Goal: Task Accomplishment & Management: Use online tool/utility

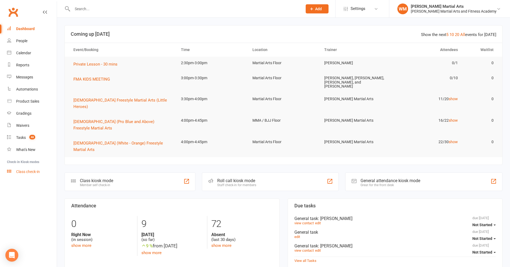
click at [44, 171] on link "Class check-in" at bounding box center [32, 172] width 50 height 12
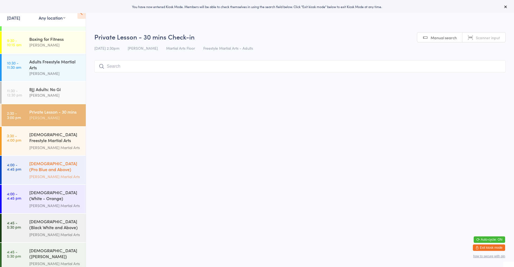
scroll to position [27, 0]
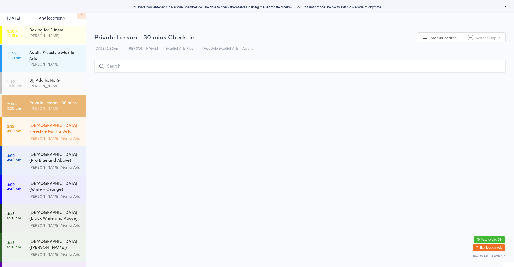
click at [63, 137] on div "[PERSON_NAME] Martial Arts" at bounding box center [55, 138] width 52 height 6
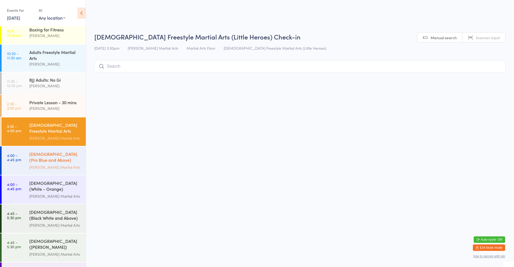
type input "m"
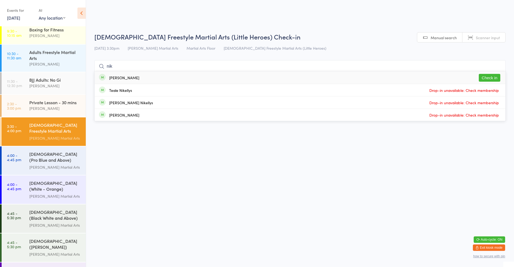
type input "nik"
click at [486, 79] on button "Check in" at bounding box center [490, 78] width 22 height 8
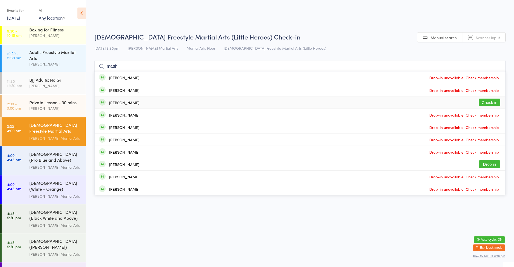
type input "matth"
click at [486, 104] on button "Check in" at bounding box center [490, 103] width 22 height 8
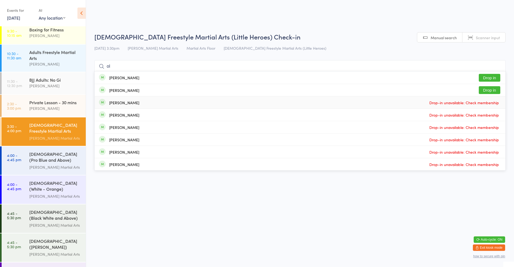
type input "o"
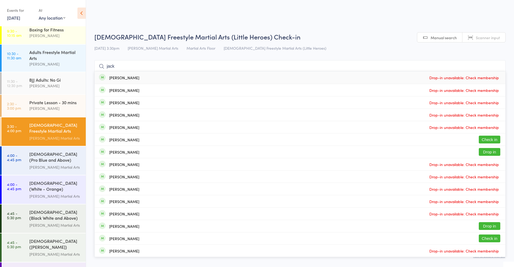
type input "jack"
click at [483, 141] on button "Check in" at bounding box center [490, 140] width 22 height 8
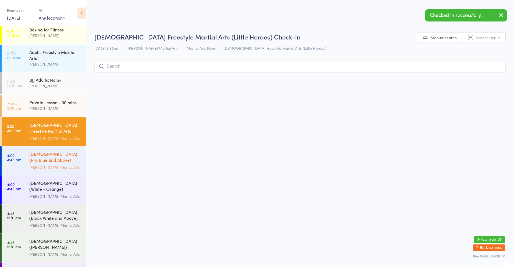
click at [51, 166] on div "[PERSON_NAME] Martial Arts" at bounding box center [55, 167] width 52 height 6
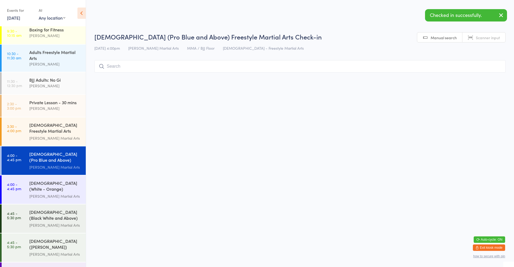
type input "e"
click at [49, 194] on div "[PERSON_NAME] Martial Arts" at bounding box center [55, 196] width 52 height 6
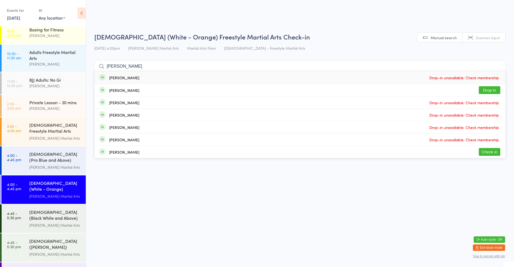
type input "emily"
click at [495, 150] on button "Check in" at bounding box center [490, 152] width 22 height 8
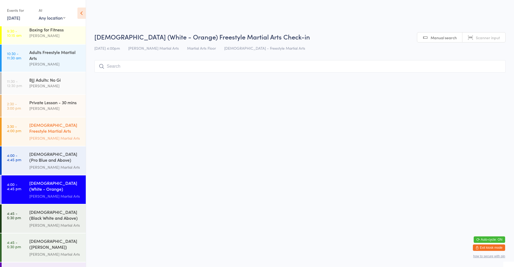
click at [50, 137] on div "[PERSON_NAME] Martial Arts" at bounding box center [55, 138] width 52 height 6
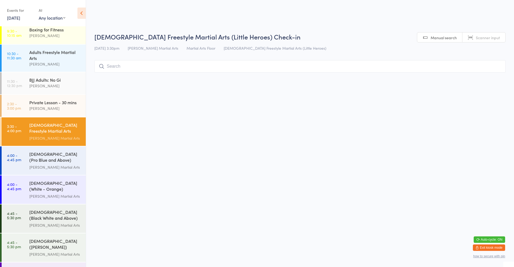
scroll to position [54, 0]
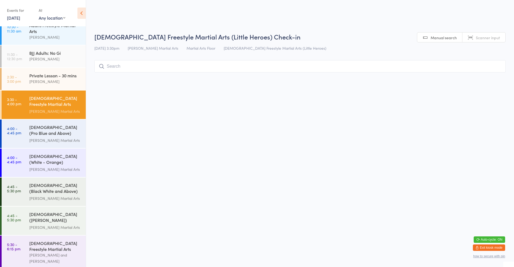
type input "e"
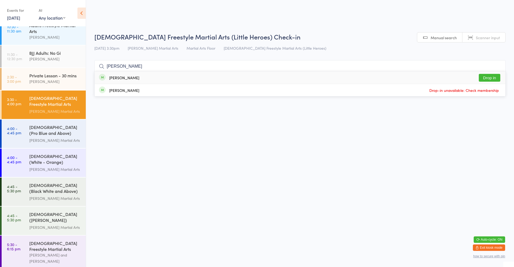
type input "archie"
click at [490, 79] on button "Drop in" at bounding box center [490, 78] width 22 height 8
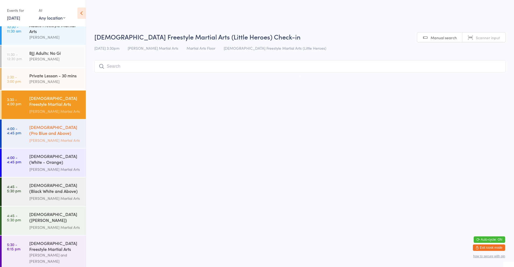
click at [42, 139] on div "[PERSON_NAME] Martial Arts" at bounding box center [55, 140] width 52 height 6
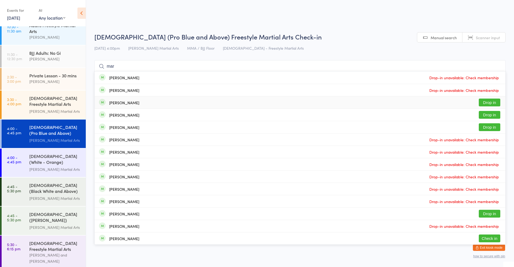
type input "mar"
click at [489, 102] on button "Drop in" at bounding box center [490, 103] width 22 height 8
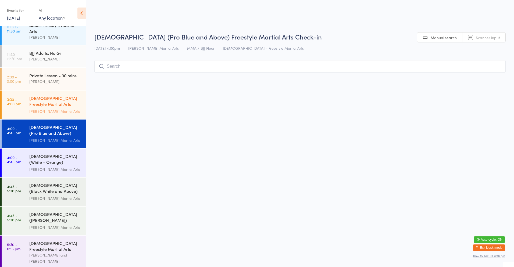
click at [47, 101] on div "[DEMOGRAPHIC_DATA] Freestyle Martial Arts (Little Heroes)" at bounding box center [55, 101] width 52 height 13
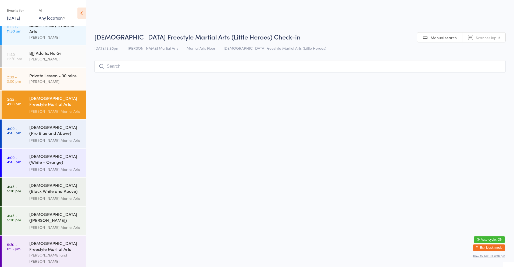
click at [198, 65] on input "search" at bounding box center [299, 66] width 411 height 12
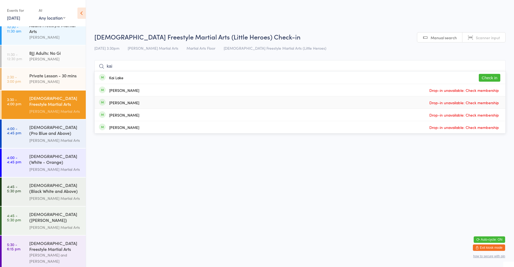
type input "kai"
click at [492, 77] on button "Check in" at bounding box center [490, 78] width 22 height 8
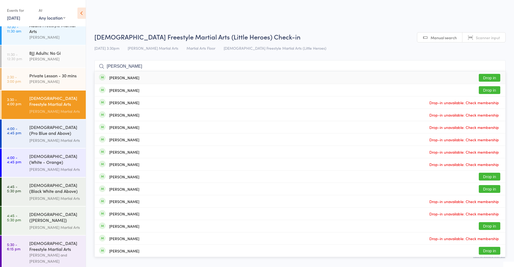
type input "alexander turner"
click at [482, 80] on button "Drop in" at bounding box center [490, 78] width 22 height 8
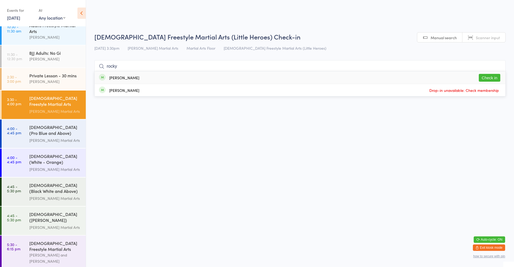
type input "rocky"
click at [214, 78] on div "Rocky Cowley-Cooper Check in" at bounding box center [300, 78] width 411 height 12
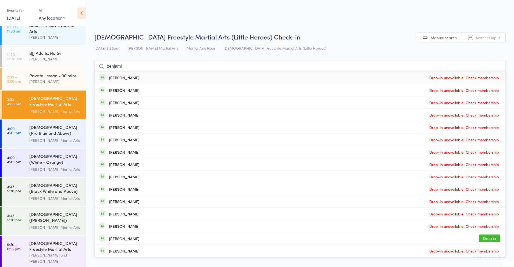
type input "benjamin"
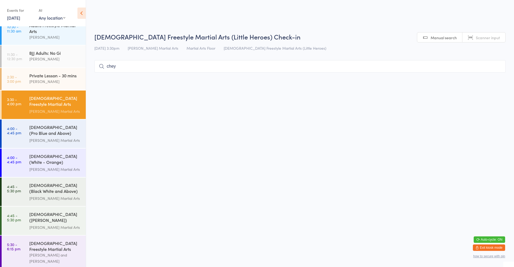
type input "chey"
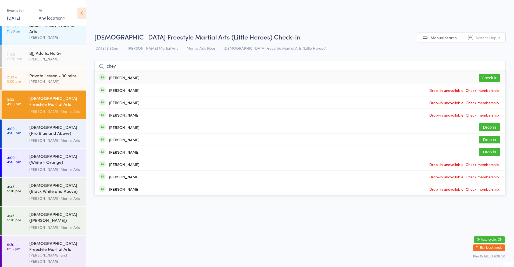
click at [273, 75] on div "Chey Battista Check in" at bounding box center [300, 78] width 411 height 12
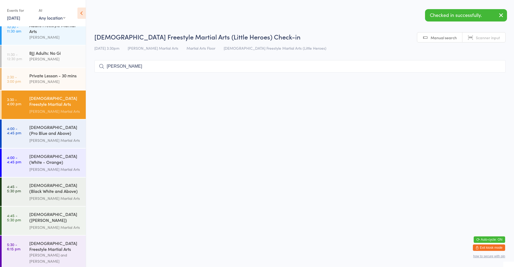
type input "oliver"
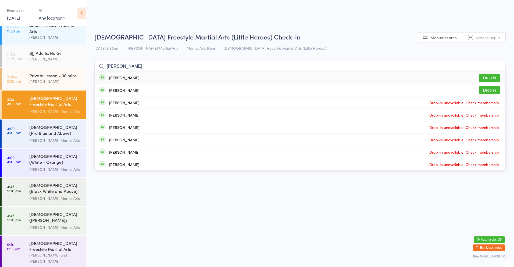
click at [266, 76] on div "Oliver Ledo Drop in" at bounding box center [300, 78] width 411 height 12
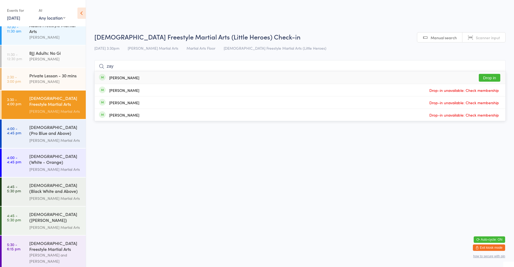
type input "zay"
click at [123, 80] on div "Zayden Jaffar" at bounding box center [119, 78] width 40 height 6
type input "zhav"
click at [483, 79] on button "Check in" at bounding box center [490, 78] width 22 height 8
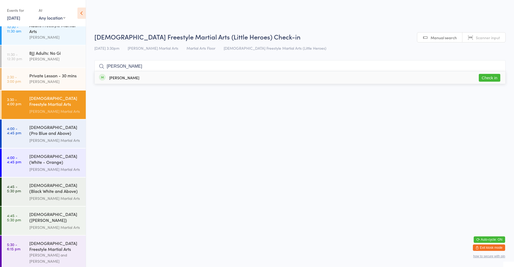
type input "enrico"
click at [493, 79] on button "Check in" at bounding box center [490, 78] width 22 height 8
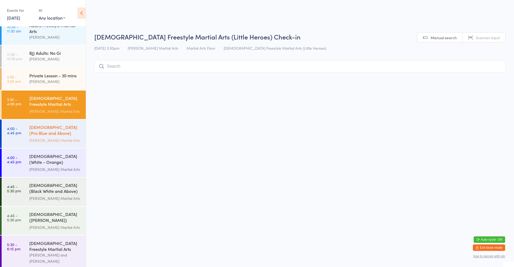
click at [75, 134] on div "[DEMOGRAPHIC_DATA] (Pro Blue and Above) Freestyle Martial Arts" at bounding box center [55, 130] width 52 height 13
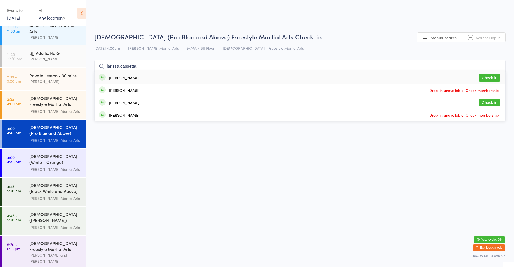
type input "larissa.cassettai"
click at [478, 77] on div "Larissa Cassettai Check in" at bounding box center [300, 78] width 411 height 12
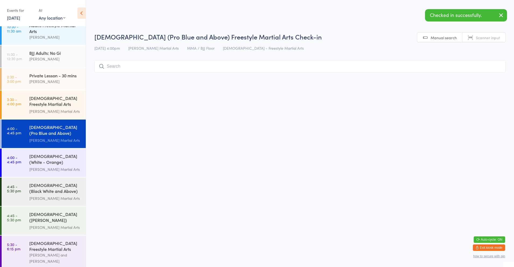
click at [306, 68] on input "search" at bounding box center [299, 66] width 411 height 12
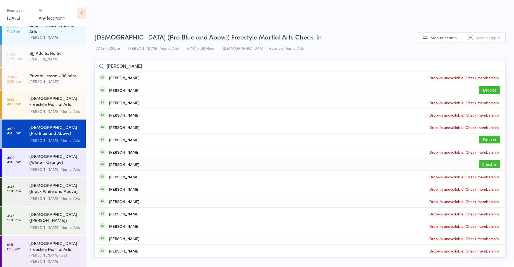
type input "joshua"
click at [119, 167] on div "Joshua Cassettai" at bounding box center [124, 164] width 30 height 4
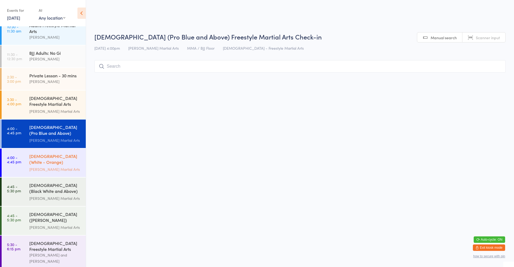
click at [55, 160] on div "[DEMOGRAPHIC_DATA] (White - Orange) Freestyle Martial Arts" at bounding box center [55, 159] width 52 height 13
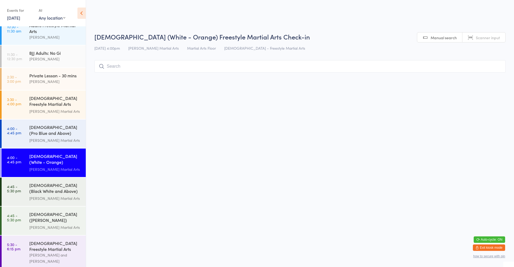
click at [176, 69] on input "search" at bounding box center [299, 66] width 411 height 12
type input "gat"
click at [496, 75] on button "Check in" at bounding box center [490, 78] width 22 height 8
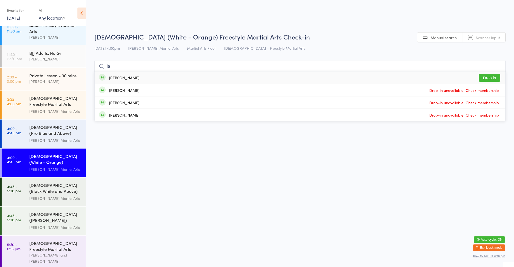
type input "l"
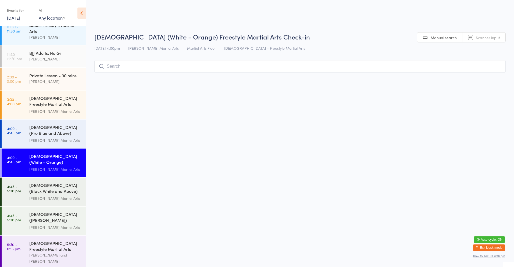
click at [121, 68] on input "search" at bounding box center [299, 66] width 411 height 12
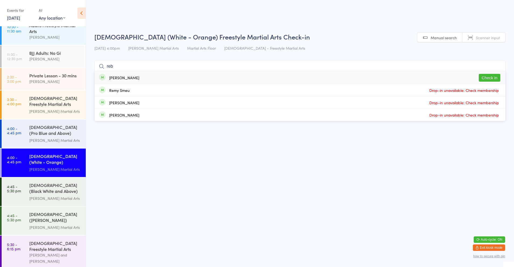
type input "reb"
click at [491, 78] on button "Check in" at bounding box center [490, 78] width 22 height 8
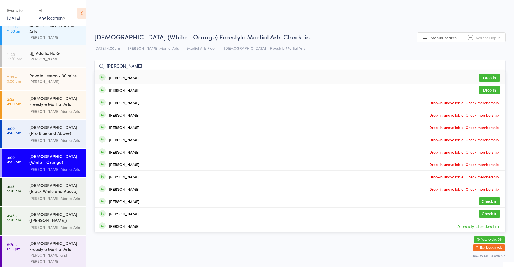
type input "carter"
click at [488, 79] on button "Drop in" at bounding box center [490, 78] width 22 height 8
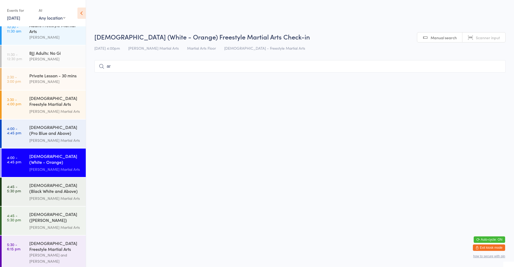
type input "ari"
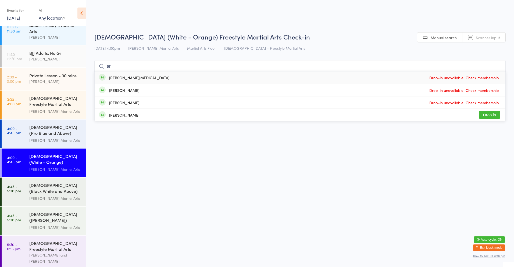
type input "a"
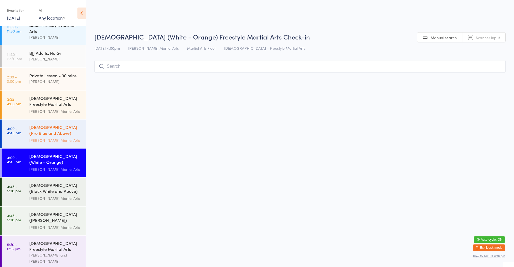
click at [52, 145] on div "6-9yo (Pro Blue and Above) Freestyle Martial Arts Wilkes Martial Arts" at bounding box center [57, 134] width 56 height 28
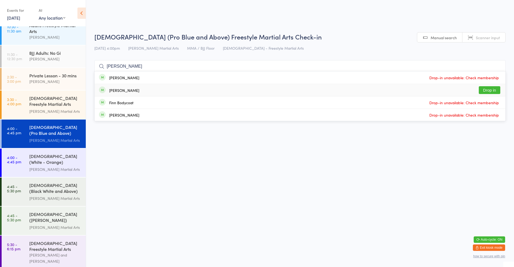
type input "finn"
click at [498, 87] on button "Drop in" at bounding box center [490, 90] width 22 height 8
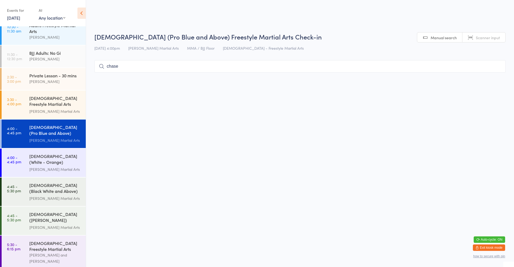
click at [218, 165] on html "You have now entered Kiosk Mode. Members will be able to check themselves in us…" at bounding box center [257, 133] width 514 height 267
click at [118, 64] on input "chase" at bounding box center [299, 66] width 411 height 12
type input "c"
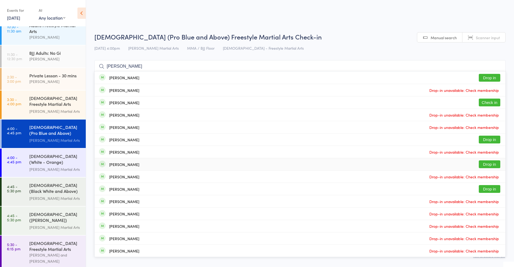
type input "alex"
click at [487, 163] on button "Drop in" at bounding box center [490, 164] width 22 height 8
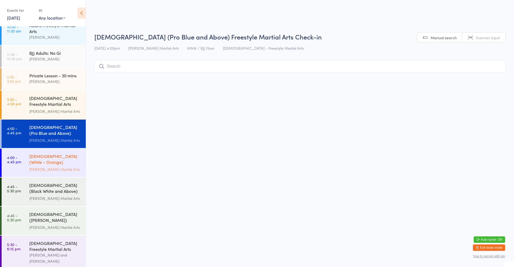
click at [40, 166] on div "[PERSON_NAME] Martial Arts" at bounding box center [55, 169] width 52 height 6
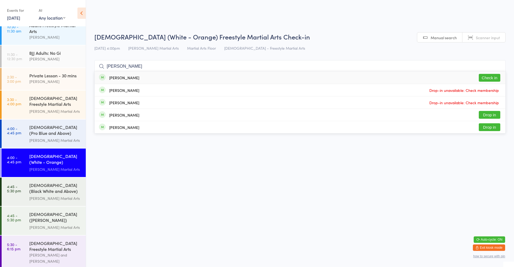
type input "spencer"
click at [483, 74] on button "Check in" at bounding box center [490, 78] width 22 height 8
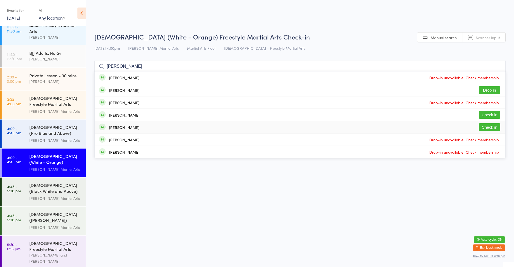
type input "john"
click at [354, 132] on div "Mackenzie Johnson Check in" at bounding box center [300, 127] width 411 height 12
type input "john"
drag, startPoint x: 358, startPoint y: 115, endPoint x: 347, endPoint y: 116, distance: 11.4
click at [347, 116] on div "Darcy Johnson Check in" at bounding box center [300, 115] width 411 height 12
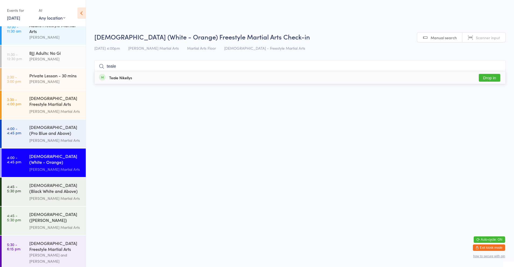
type input "teale"
click at [153, 73] on div "Teale Nikellys Drop in" at bounding box center [300, 78] width 411 height 12
type input "h"
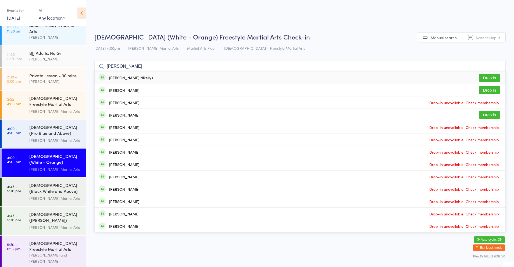
type input "harper"
click at [194, 74] on div "Harper Nikellys Drop in" at bounding box center [300, 78] width 411 height 12
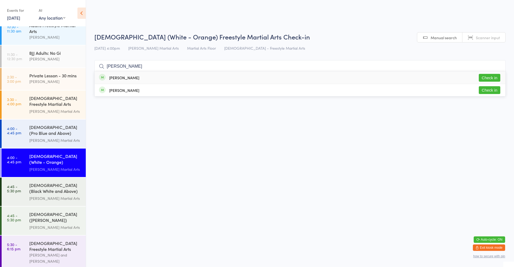
type input "lentini"
click at [490, 76] on button "Check in" at bounding box center [490, 78] width 22 height 8
type input "lentini"
click at [484, 87] on button "Check in" at bounding box center [490, 90] width 22 height 8
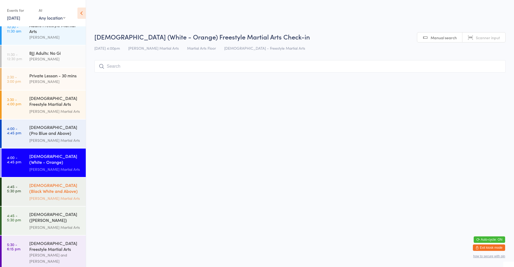
click at [23, 184] on link "4:45 - 5:30 pm 10-13yo (Black White and Above) Freestyle Martial ... Wilkes Mar…" at bounding box center [44, 192] width 84 height 28
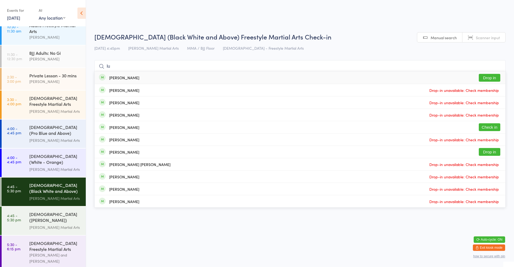
type input "lu"
click at [109, 151] on div "Lucy Gohrt" at bounding box center [124, 152] width 30 height 4
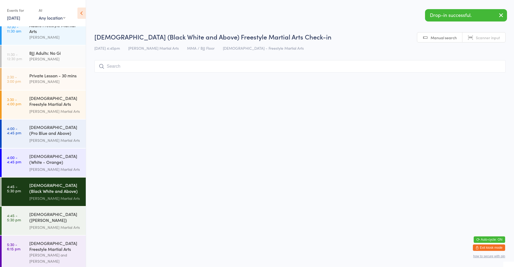
click at [119, 67] on input "search" at bounding box center [299, 66] width 411 height 12
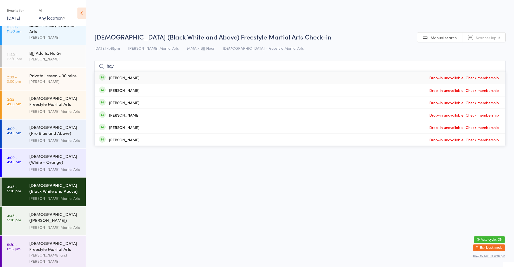
type input "hay"
click at [109, 77] on div "Hayden Gohrt" at bounding box center [124, 78] width 30 height 4
type input "hay"
click at [111, 80] on div "Hayden Gohrt" at bounding box center [124, 78] width 30 height 4
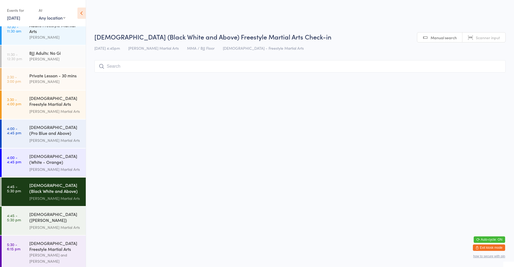
type input "t"
click at [55, 156] on div "[DEMOGRAPHIC_DATA] (White - Orange) Freestyle Martial Arts" at bounding box center [55, 159] width 52 height 13
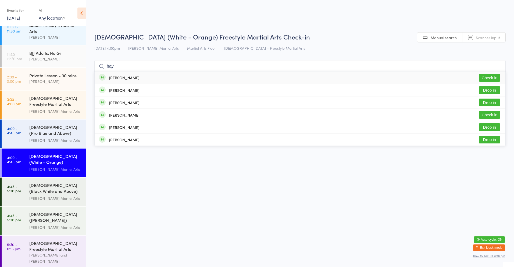
type input "hay"
click at [113, 80] on div "Hayden Gohrt" at bounding box center [124, 78] width 30 height 4
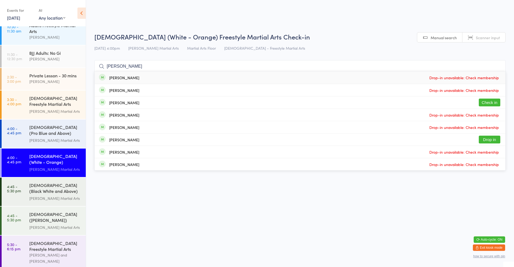
type input "thom"
click at [117, 102] on div "Thomas Gohrt" at bounding box center [124, 103] width 30 height 4
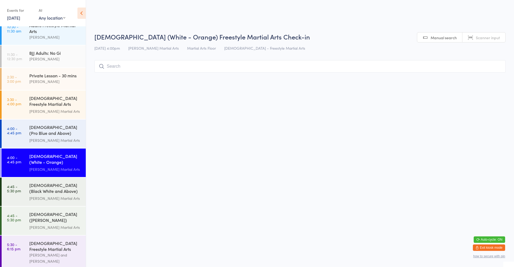
type input "l"
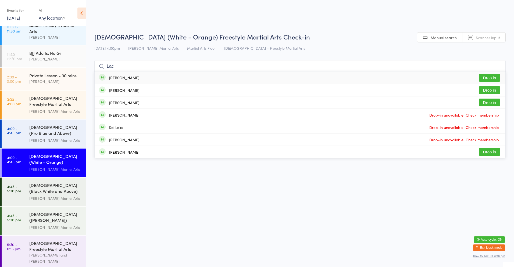
type input "Lac"
click at [487, 77] on button "Drop in" at bounding box center [490, 78] width 22 height 8
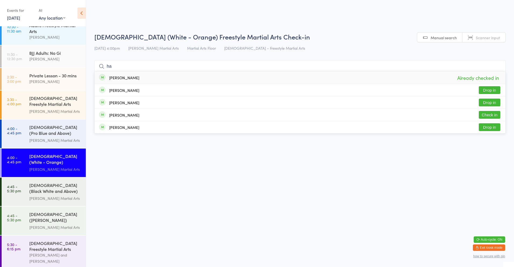
type input "h"
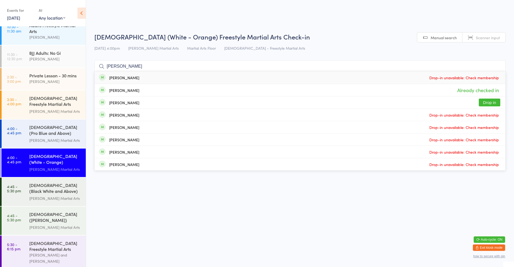
click at [108, 67] on input "thomas" at bounding box center [299, 66] width 411 height 12
type input "thomas"
click at [39, 185] on div "10-13yo (Black White and Above) Freestyle Martial ..." at bounding box center [55, 188] width 52 height 13
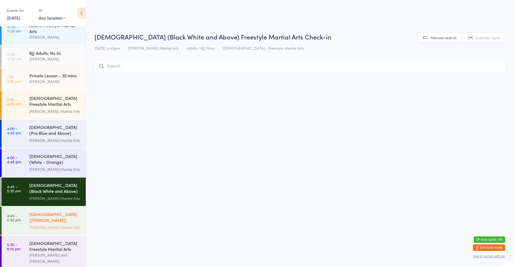
click at [58, 212] on div "10-13yo (White - Brown) Freestyle Martial Arts" at bounding box center [55, 217] width 52 height 13
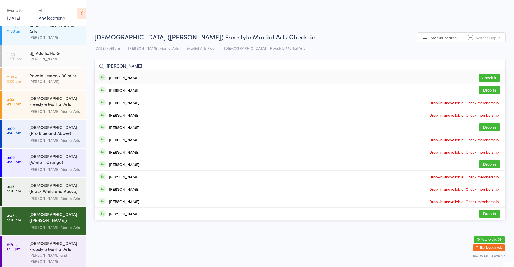
type input "lucy"
click at [488, 76] on button "Check in" at bounding box center [490, 78] width 22 height 8
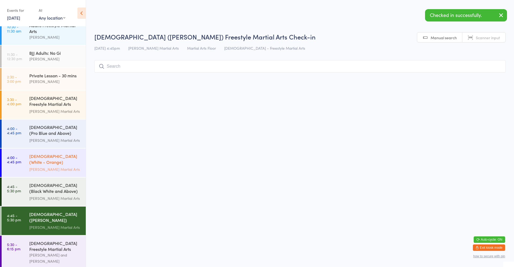
click at [50, 156] on div "[DEMOGRAPHIC_DATA] (White - Orange) Freestyle Martial Arts" at bounding box center [55, 159] width 52 height 13
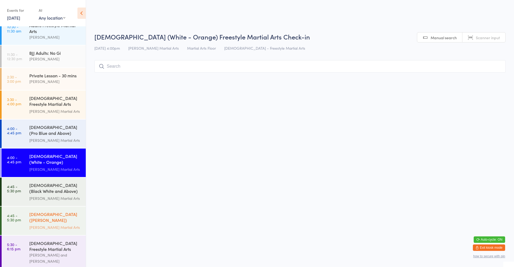
click at [47, 215] on div "10-13yo (White - Brown) Freestyle Martial Arts" at bounding box center [55, 217] width 52 height 13
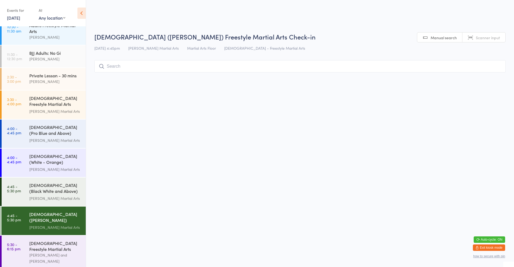
click at [217, 68] on input "search" at bounding box center [299, 66] width 411 height 12
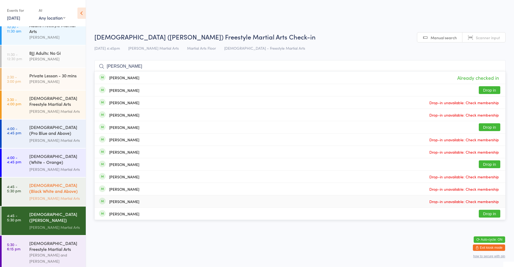
type input "lucy"
click at [45, 183] on div "10-13yo (Black White and Above) Freestyle Martial ..." at bounding box center [55, 188] width 52 height 13
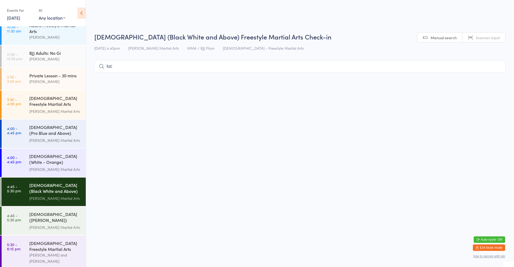
type input "lucy"
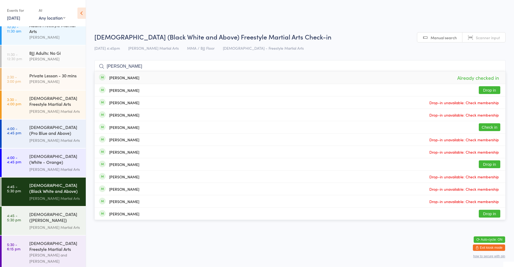
drag, startPoint x: 117, startPoint y: 67, endPoint x: 100, endPoint y: 67, distance: 17.8
click at [100, 67] on div "lucy Lucy Gohrt Already checked in Lucy Redmile Drop in Lucas Woo Drop-in unava…" at bounding box center [299, 66] width 411 height 12
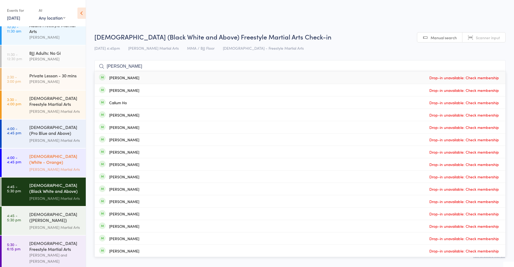
type input "callier"
click at [64, 161] on div "[DEMOGRAPHIC_DATA] (White - Orange) Freestyle Martial Arts" at bounding box center [55, 159] width 52 height 13
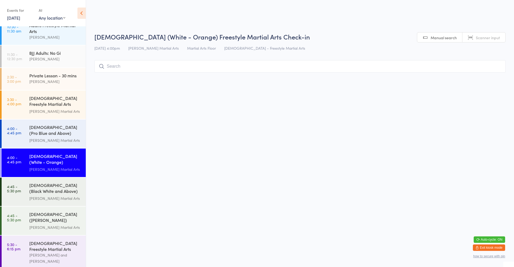
click at [112, 68] on input "search" at bounding box center [299, 66] width 411 height 12
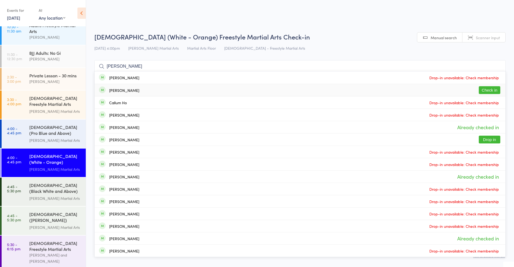
type input "callier"
click at [492, 92] on button "Check in" at bounding box center [490, 90] width 22 height 8
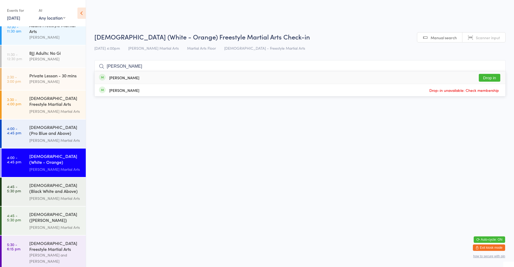
type input "giovanni"
click at [494, 77] on button "Drop in" at bounding box center [490, 78] width 22 height 8
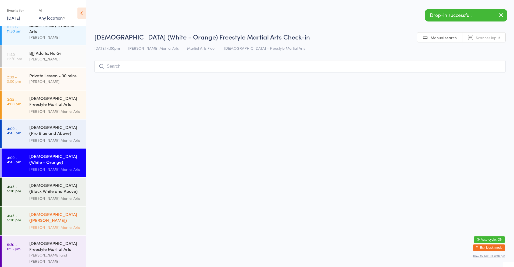
click at [35, 230] on div "10-13yo (White - Brown) Freestyle Martial Arts Wilkes Martial Arts" at bounding box center [57, 221] width 56 height 28
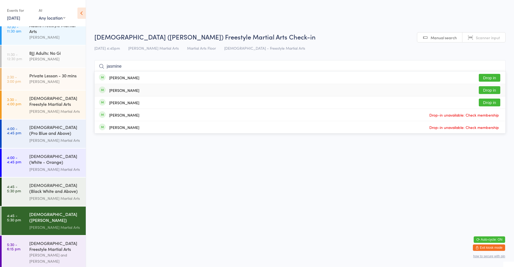
type input "jasmine"
click at [498, 87] on button "Drop in" at bounding box center [490, 90] width 22 height 8
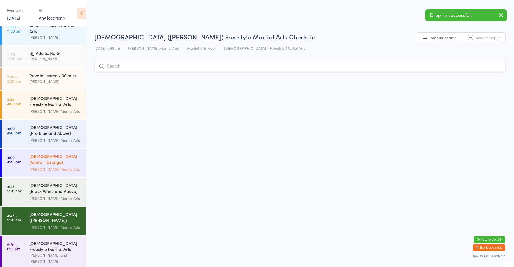
click at [67, 159] on div "[DEMOGRAPHIC_DATA] (White - Orange) Freestyle Martial Arts" at bounding box center [55, 159] width 52 height 13
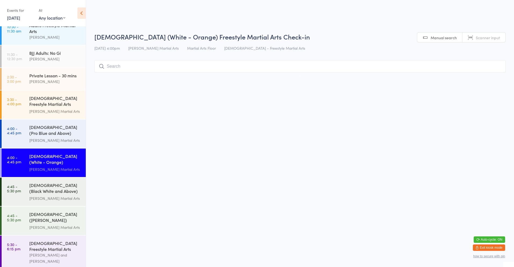
click at [158, 63] on input "search" at bounding box center [299, 66] width 411 height 12
type input "aar"
click at [493, 76] on button "Check in" at bounding box center [490, 78] width 22 height 8
click at [57, 190] on div "10-13yo (Black White and Above) Freestyle Martial ..." at bounding box center [55, 188] width 52 height 13
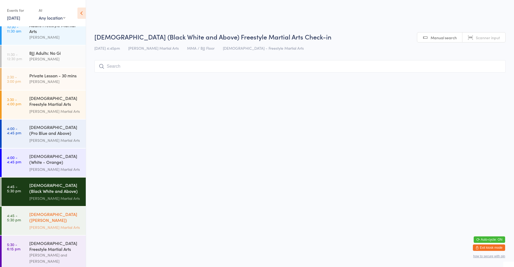
click at [58, 213] on div "10-13yo (White - Brown) Freestyle Martial Arts" at bounding box center [55, 217] width 52 height 13
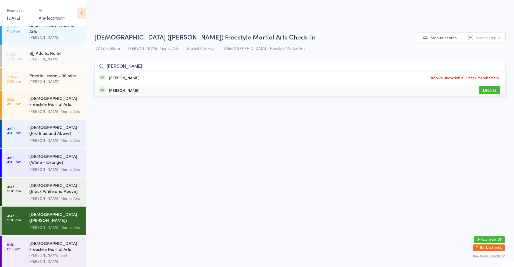
type input "chloe"
click at [492, 92] on button "Drop in" at bounding box center [490, 90] width 22 height 8
click at [250, 66] on input "search" at bounding box center [299, 66] width 411 height 12
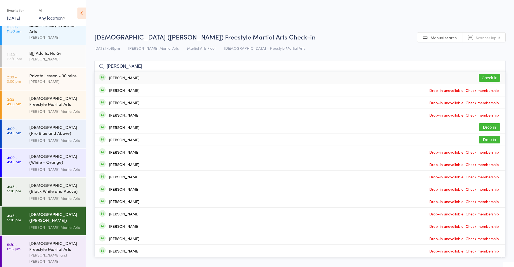
type input "leo huang"
click at [486, 80] on button "Check in" at bounding box center [490, 78] width 22 height 8
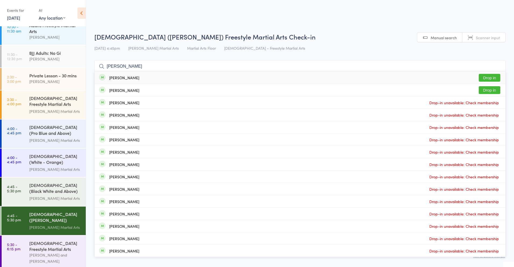
type input "ben madden"
click at [194, 78] on div "Ben Madden Drop in" at bounding box center [300, 78] width 411 height 12
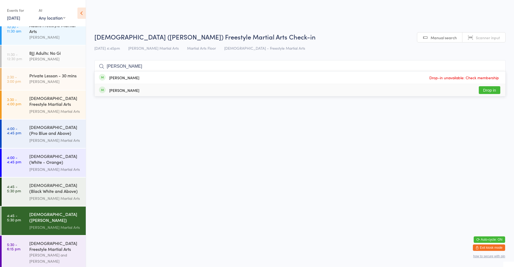
type input "emma"
click at [188, 92] on div "Emma Madden Drop in" at bounding box center [300, 90] width 411 height 12
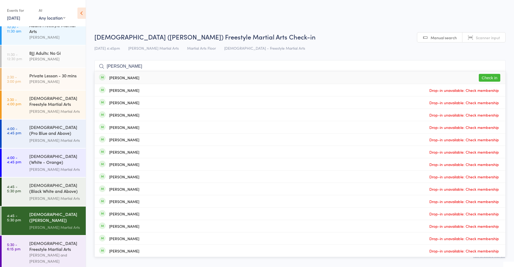
type input "harrison"
click at [190, 80] on div "Harrison Andrews Check in" at bounding box center [300, 78] width 411 height 12
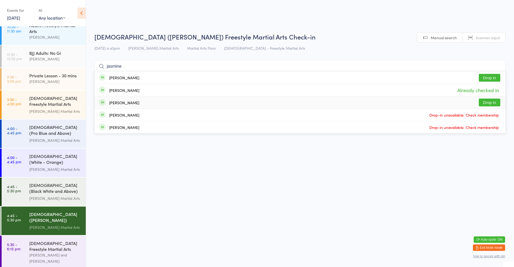
type input "jasmine"
click at [488, 106] on button "Drop in" at bounding box center [490, 103] width 22 height 8
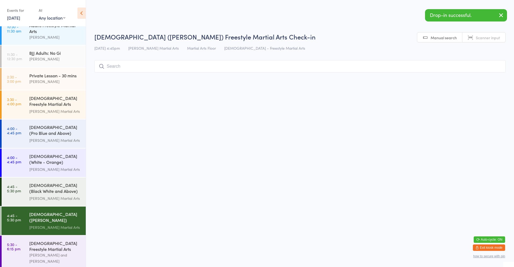
type input "p"
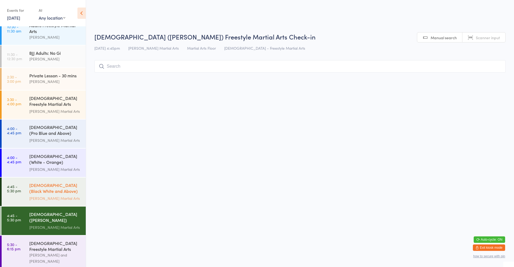
click at [67, 195] on div "[PERSON_NAME] Martial Arts" at bounding box center [55, 198] width 52 height 6
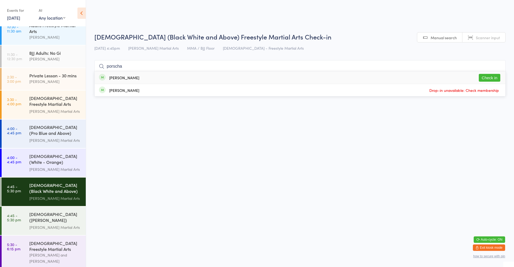
type input "porscha"
click at [493, 78] on button "Check in" at bounding box center [490, 78] width 22 height 8
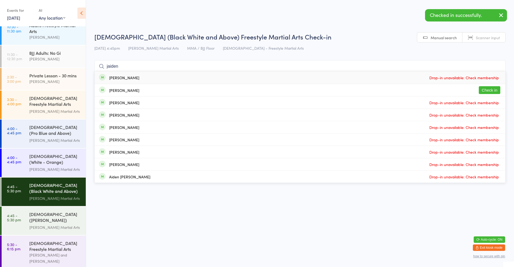
type input "jaiden"
click at [490, 92] on button "Check in" at bounding box center [490, 90] width 22 height 8
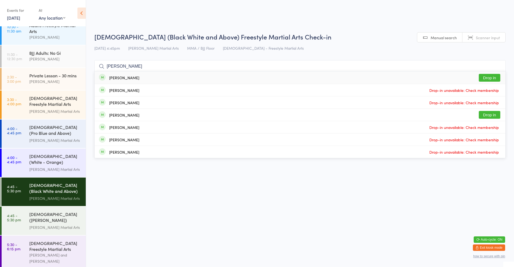
type input "emily"
click at [496, 79] on button "Drop in" at bounding box center [490, 78] width 22 height 8
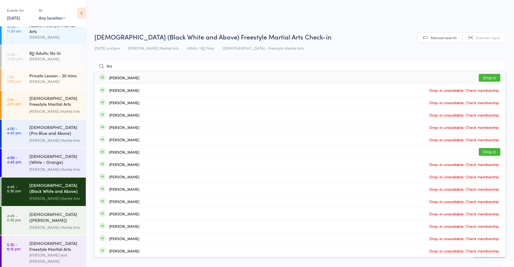
type input "lex"
click at [491, 76] on button "Drop in" at bounding box center [490, 78] width 22 height 8
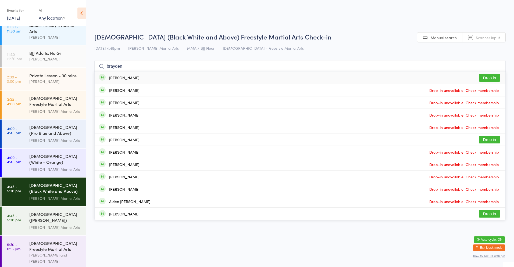
type input "brayden"
click at [491, 78] on button "Drop in" at bounding box center [490, 78] width 22 height 8
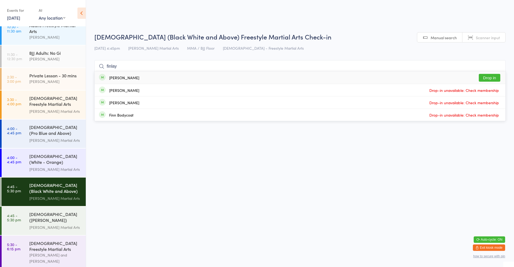
type input "finlay"
click at [124, 81] on div "Finlay Randall Drop in" at bounding box center [300, 78] width 411 height 12
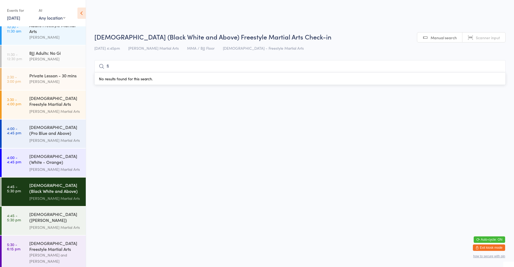
type input "fin"
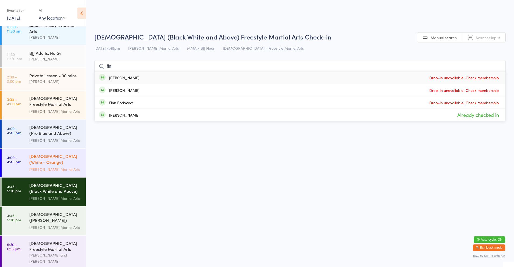
click at [32, 166] on div "[PERSON_NAME] Martial Arts" at bounding box center [55, 169] width 52 height 6
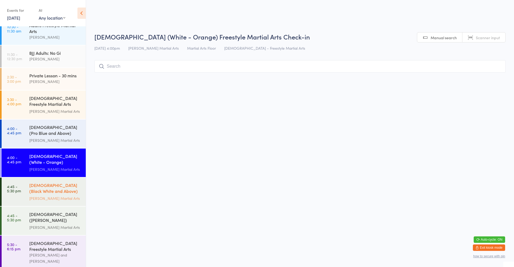
drag, startPoint x: 28, startPoint y: 188, endPoint x: 34, endPoint y: 178, distance: 12.5
click at [28, 188] on link "4:45 - 5:30 pm 10-13yo (Black White and Above) Freestyle Martial ... Wilkes Mar…" at bounding box center [44, 192] width 84 height 28
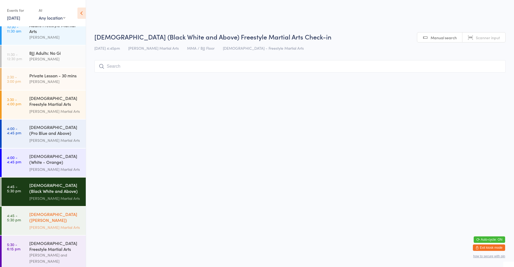
click at [35, 229] on div "10-13yo (White - Brown) Freestyle Martial Arts Wilkes Martial Arts" at bounding box center [57, 221] width 56 height 28
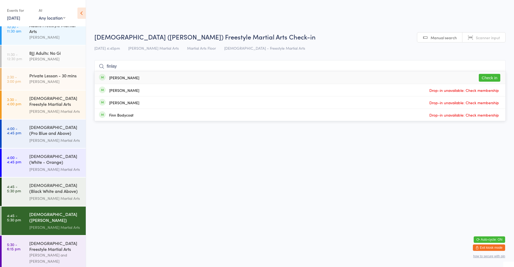
type input "finlay"
click at [119, 81] on div "Finlay Randall Check in" at bounding box center [300, 78] width 411 height 12
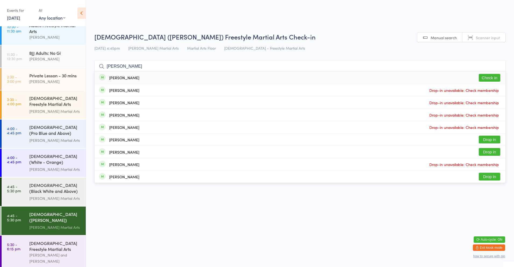
type input "bray"
click at [129, 77] on div "Brayden Sims" at bounding box center [124, 78] width 30 height 4
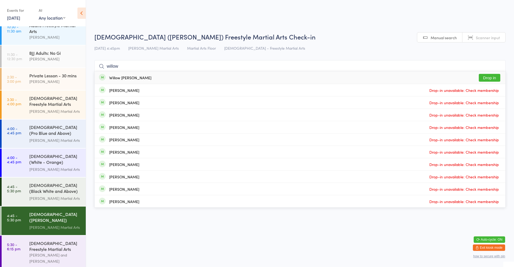
type input "willow"
click at [486, 79] on button "Drop in" at bounding box center [490, 78] width 22 height 8
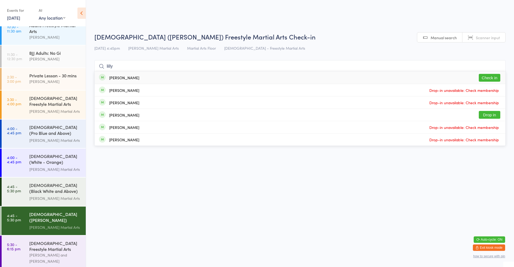
type input "lilly"
click at [491, 78] on button "Check in" at bounding box center [490, 78] width 22 height 8
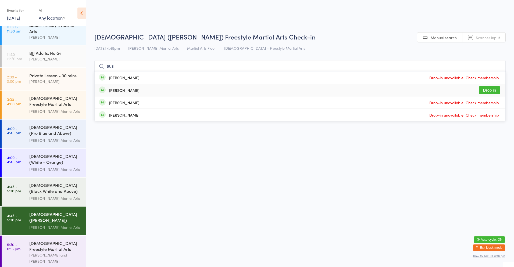
type input "aus"
click at [487, 88] on button "Drop in" at bounding box center [490, 90] width 22 height 8
type input "huds"
click at [494, 90] on button "Check in" at bounding box center [490, 90] width 22 height 8
type input "soudi"
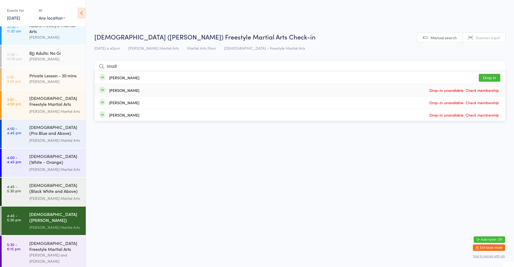
click at [489, 79] on button "Drop in" at bounding box center [490, 78] width 22 height 8
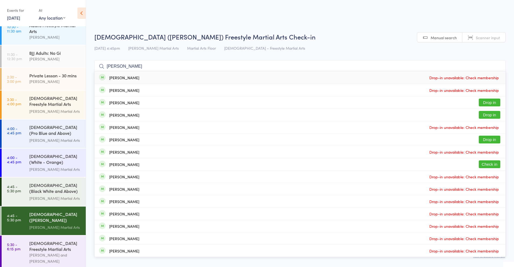
type input "josh"
click at [488, 166] on button "Check in" at bounding box center [490, 164] width 22 height 8
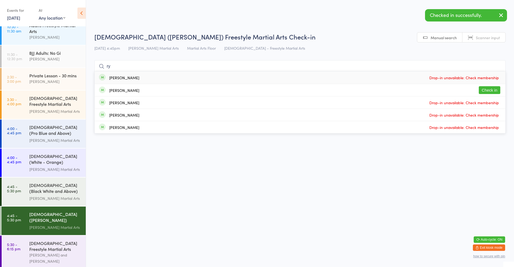
type input "ry"
click at [497, 93] on button "Check in" at bounding box center [490, 90] width 22 height 8
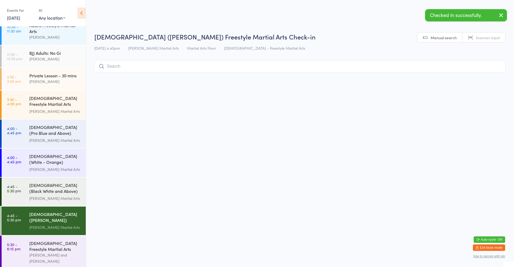
click at [502, 93] on html "You have now entered Kiosk Mode. Members will be able to check themselves in us…" at bounding box center [257, 133] width 514 height 267
click at [201, 57] on div "10-13yo (White - Brown) Freestyle Martial Arts Check-in 13 Oct 4:45pm Wilkes Ma…" at bounding box center [299, 53] width 411 height 43
click at [198, 68] on input "search" at bounding box center [299, 66] width 411 height 12
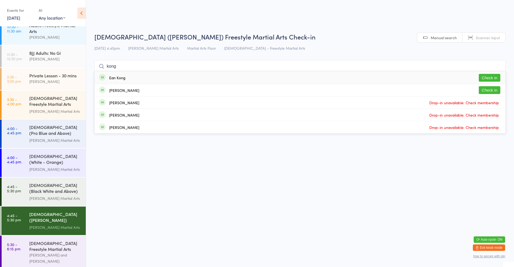
type input "kong"
click at [489, 79] on button "Check in" at bounding box center [490, 78] width 22 height 8
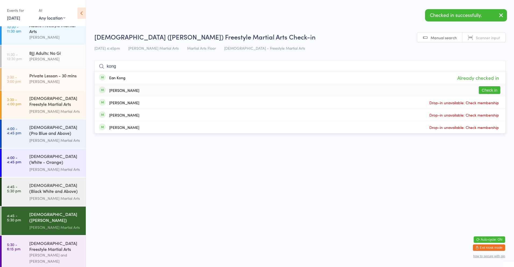
type input "kong"
click at [493, 87] on button "Check in" at bounding box center [490, 90] width 22 height 8
